Goal: Information Seeking & Learning: Learn about a topic

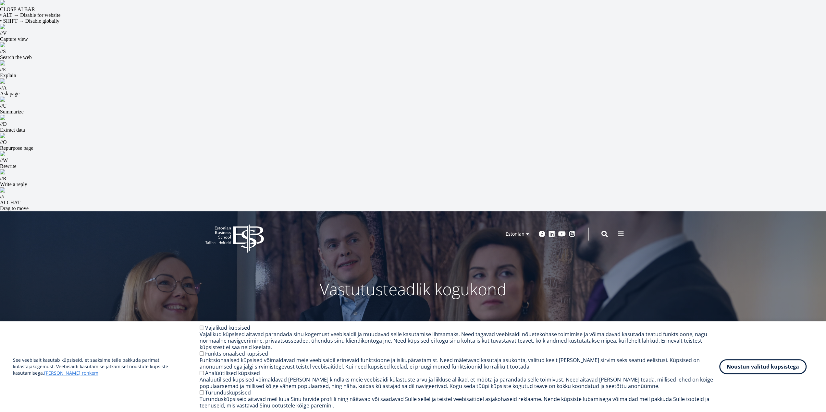
click at [326, 338] on span "Magistriõpe Tutvu ja registreeru" at bounding box center [324, 341] width 38 height 6
click at [605, 338] on span "Mikrokraadid" at bounding box center [601, 341] width 38 height 6
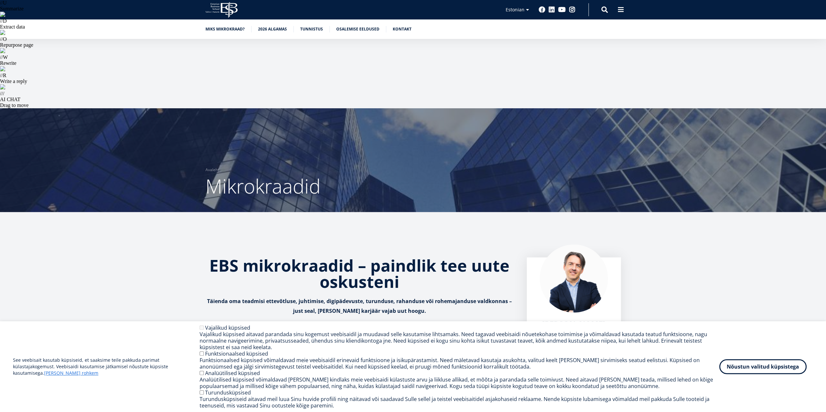
scroll to position [227, 0]
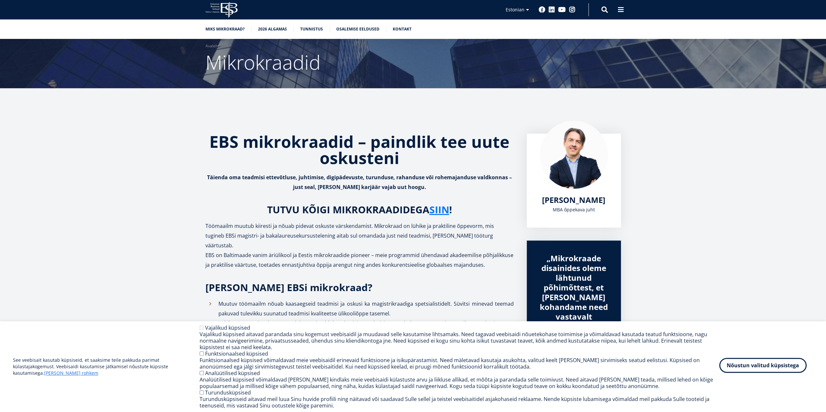
click at [750, 368] on button "Nõustun valitud küpsistega" at bounding box center [762, 365] width 87 height 15
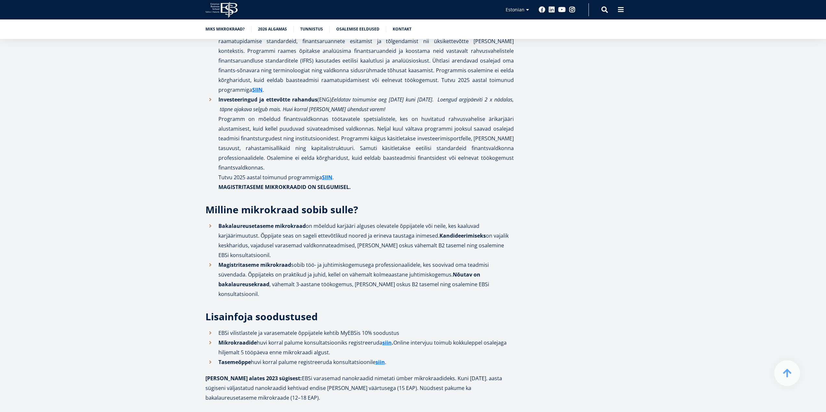
scroll to position [1946, 0]
